Goal: Task Accomplishment & Management: Use online tool/utility

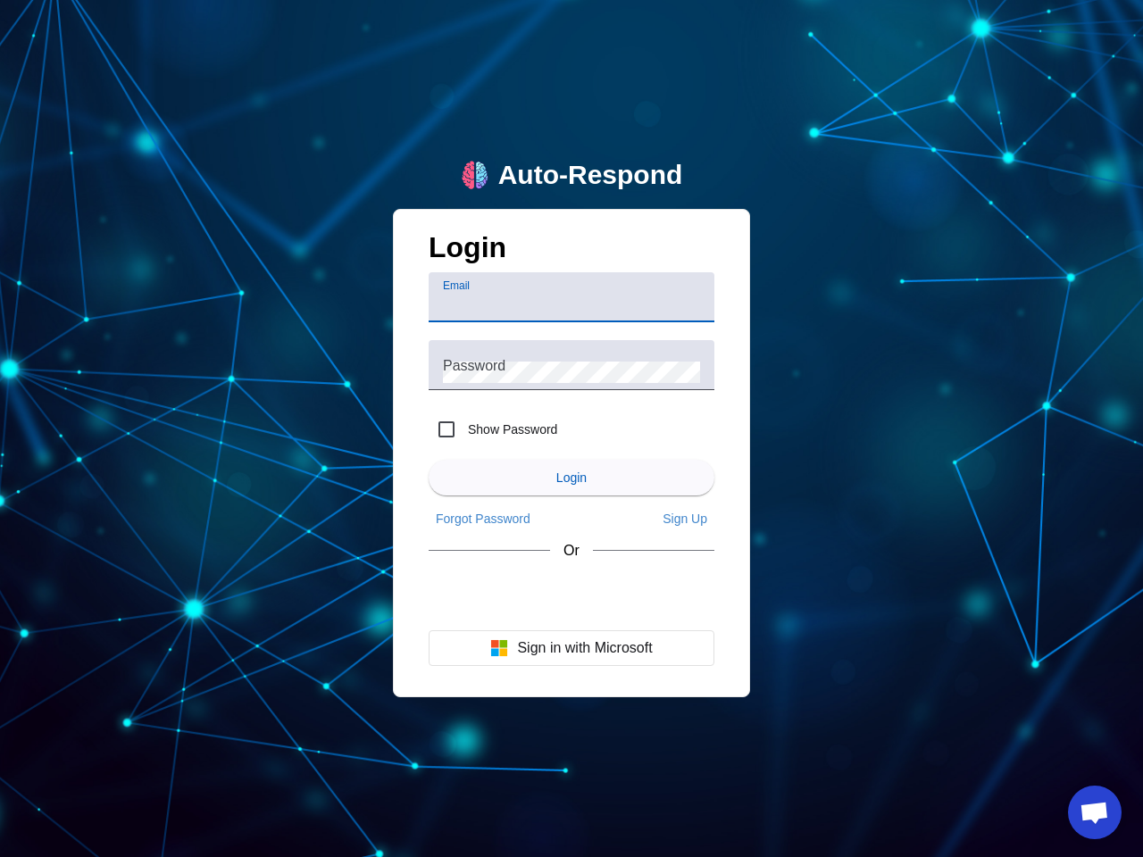
click at [571, 297] on input "Email" at bounding box center [571, 304] width 257 height 21
click at [493, 429] on label "Show Password" at bounding box center [510, 430] width 93 height 18
click at [464, 429] on input "Show Password" at bounding box center [447, 430] width 36 height 36
click at [446, 429] on input "Show Password" at bounding box center [447, 430] width 36 height 36
checkbox input "false"
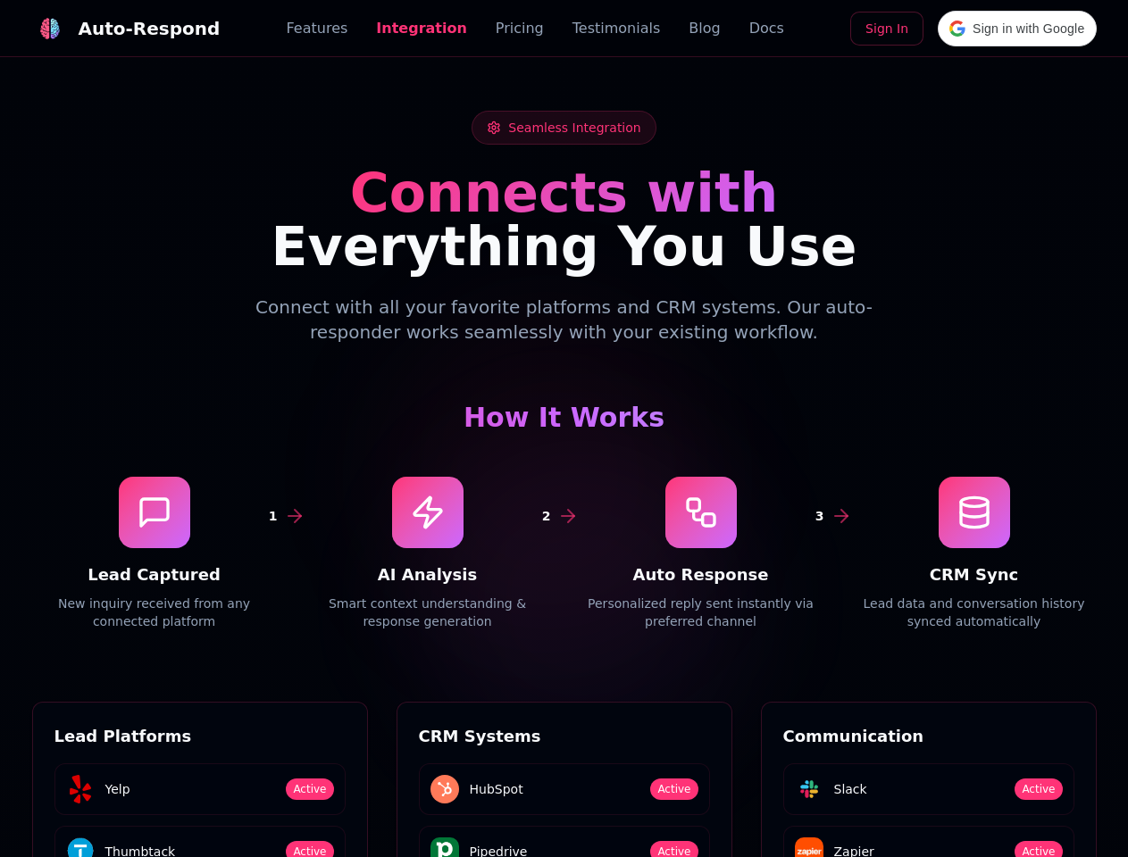
scroll to position [2412, 0]
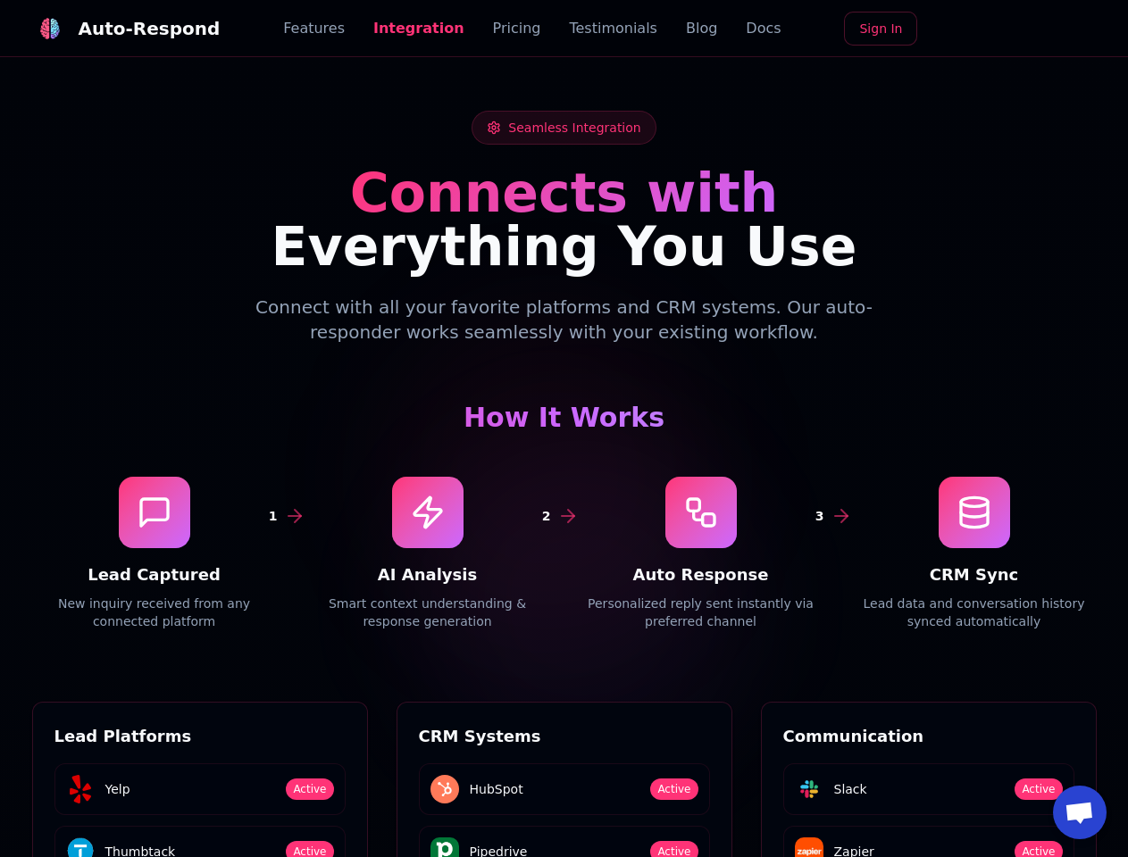
click at [115, 29] on div "Auto-Respond" at bounding box center [150, 28] width 142 height 25
click at [1080, 813] on span "Open chat" at bounding box center [1078, 814] width 29 height 25
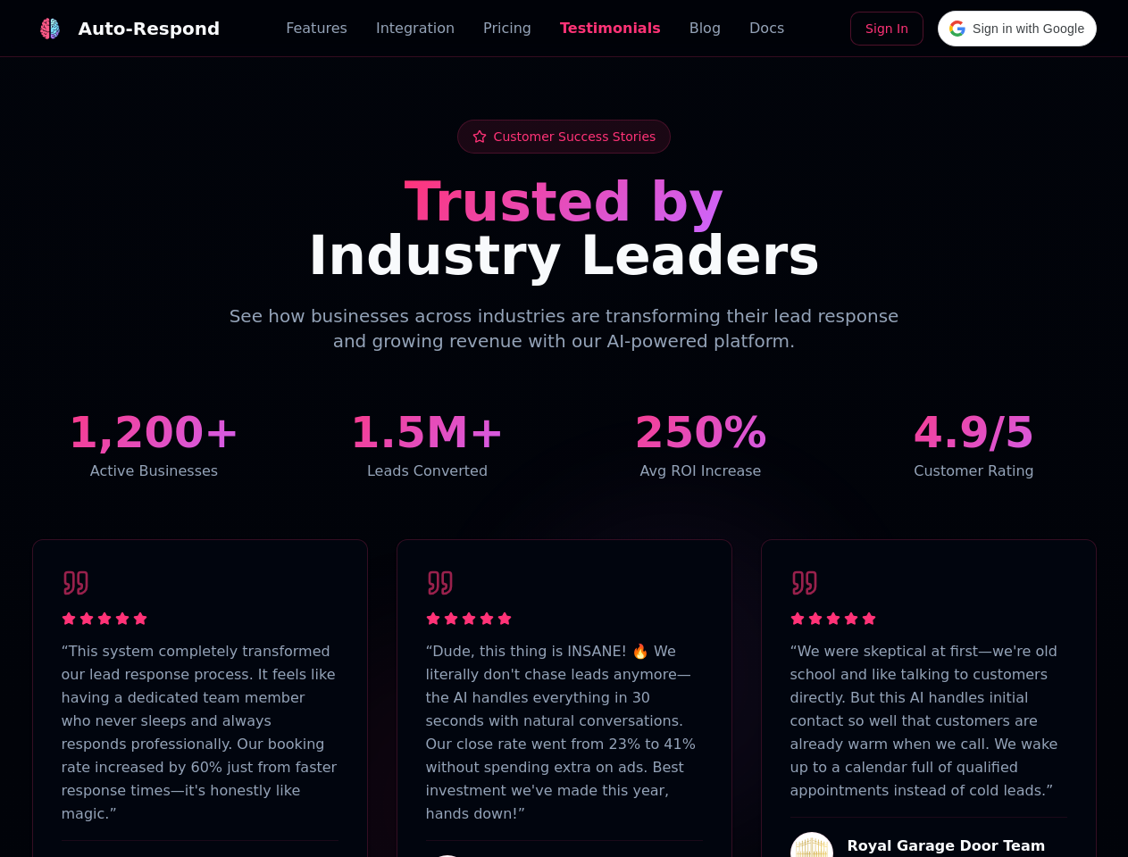
scroll to position [4389, 0]
click at [115, 29] on div "Auto-Respond" at bounding box center [150, 28] width 142 height 25
